Goal: Find contact information: Find contact information

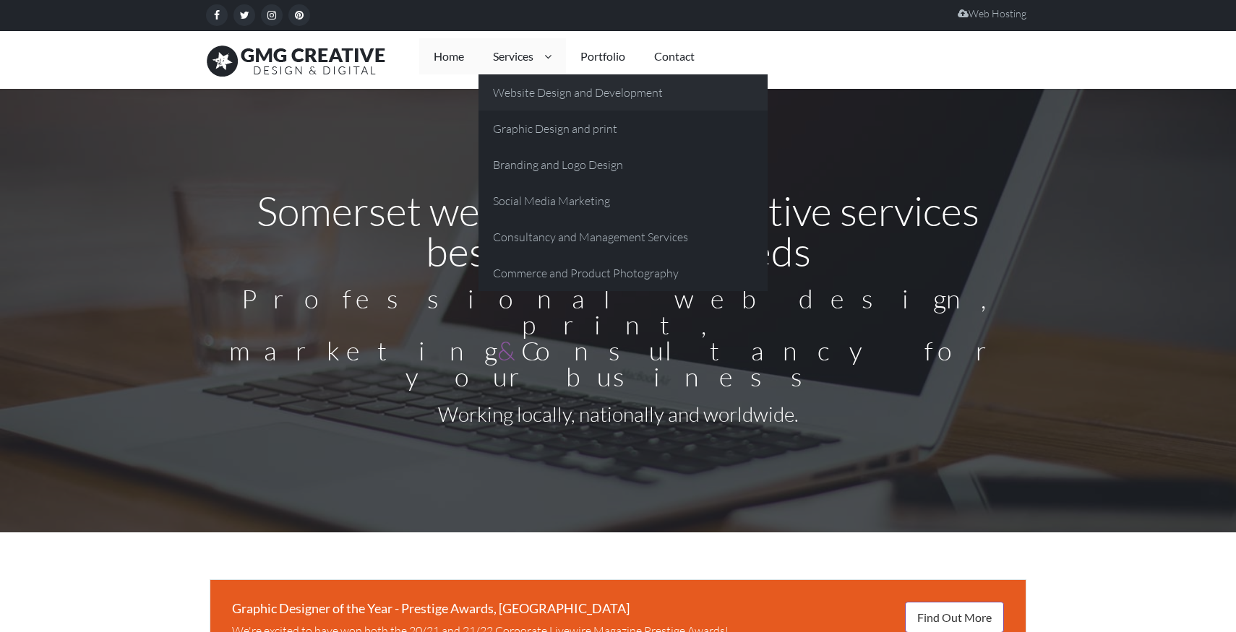
click at [522, 83] on link "Website Design and Development" at bounding box center [622, 92] width 289 height 36
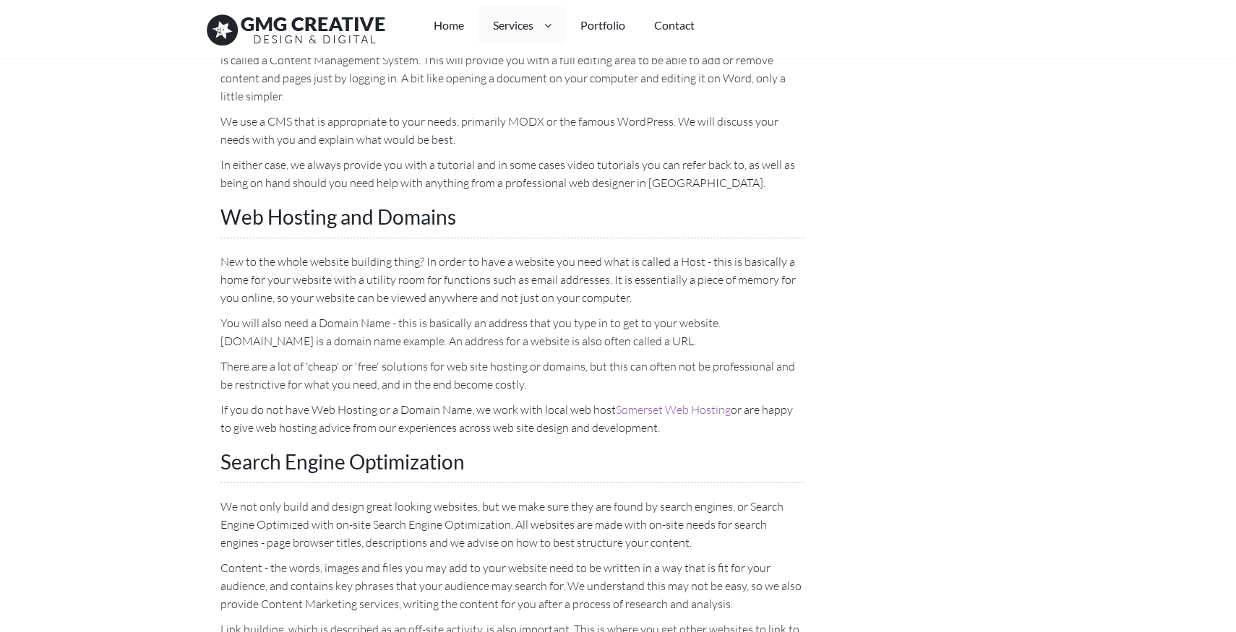
scroll to position [1337, 0]
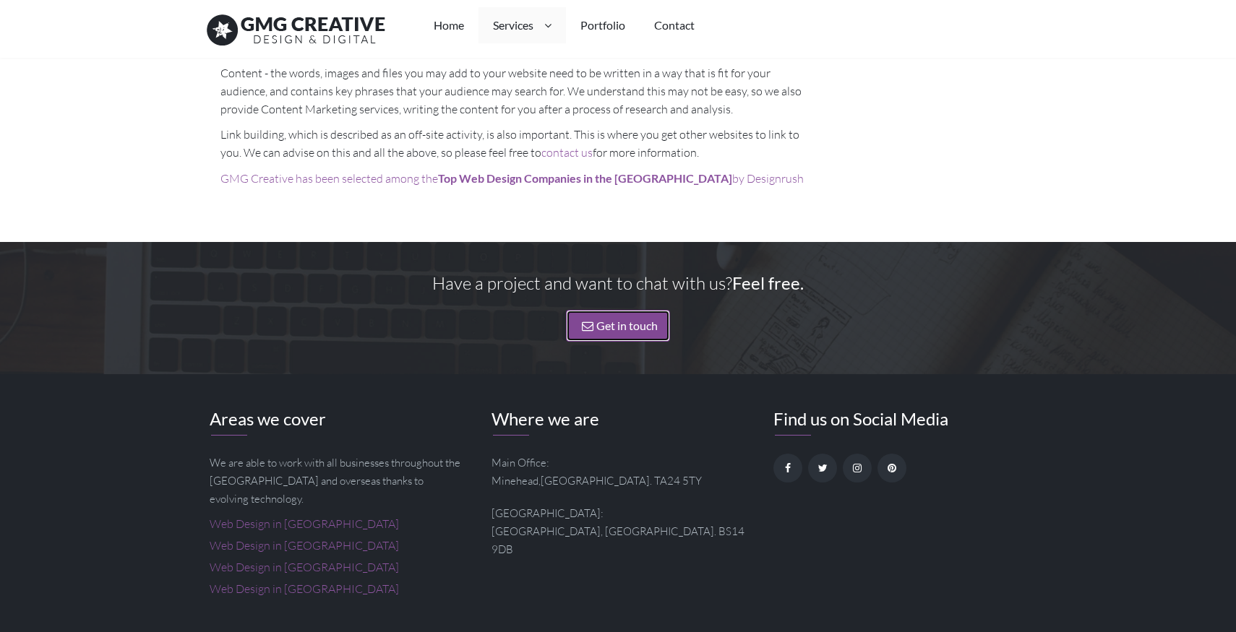
click at [652, 310] on link "Get in touch" at bounding box center [618, 325] width 104 height 31
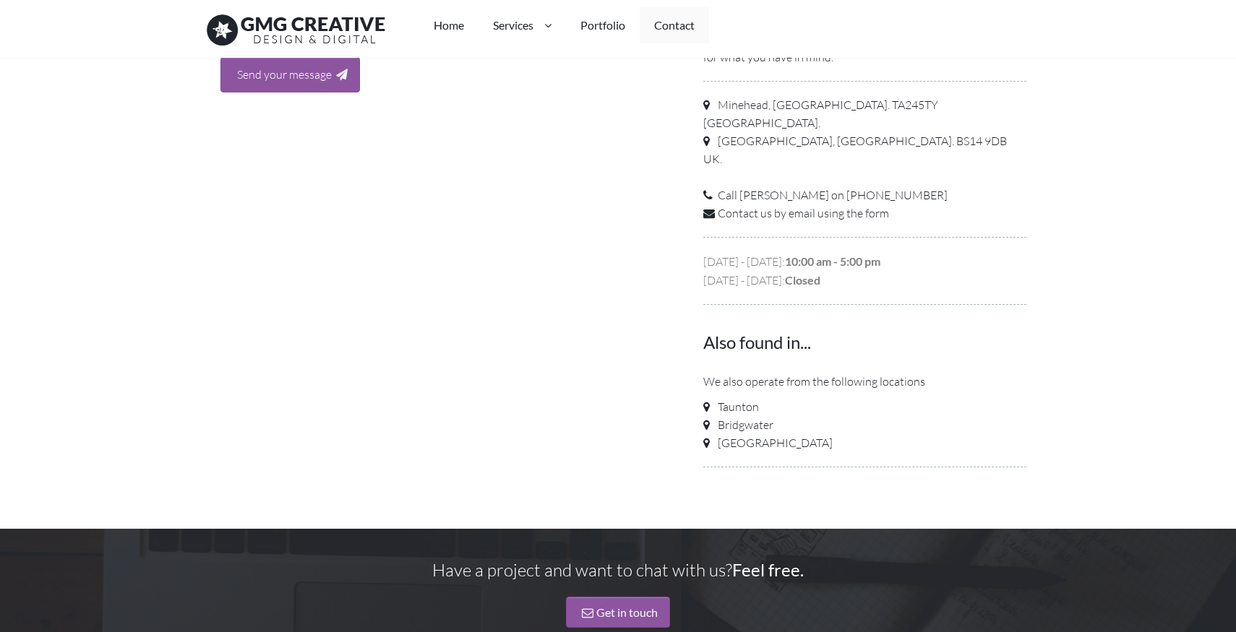
scroll to position [780, 0]
